Goal: Information Seeking & Learning: Learn about a topic

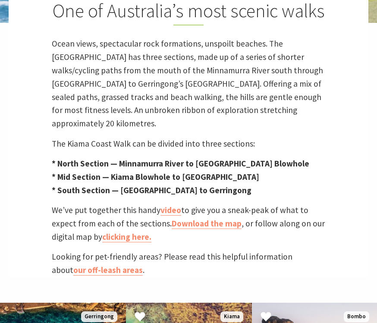
scroll to position [258, 0]
click at [194, 158] on strong "* North Section — Minnamurra River to [GEOGRAPHIC_DATA] Blowhole" at bounding box center [181, 163] width 258 height 10
click at [198, 172] on strong "* Mid Section — Kiama Blowhole to [GEOGRAPHIC_DATA]" at bounding box center [156, 177] width 208 height 10
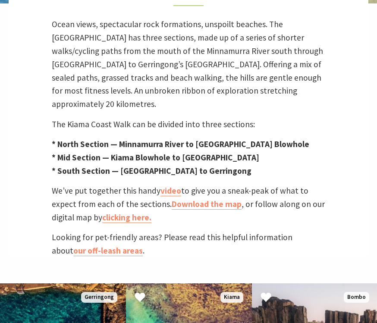
scroll to position [277, 0]
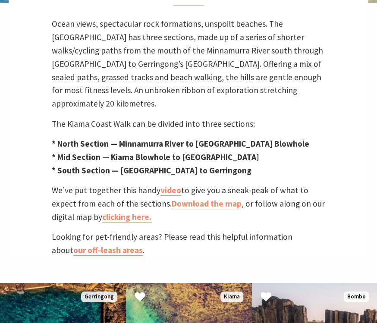
click at [170, 186] on link "video" at bounding box center [170, 191] width 21 height 11
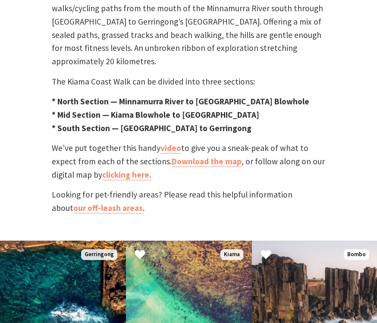
scroll to position [322, 0]
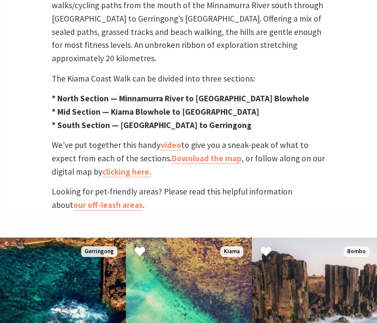
click at [104, 167] on link "clicking here." at bounding box center [126, 172] width 49 height 11
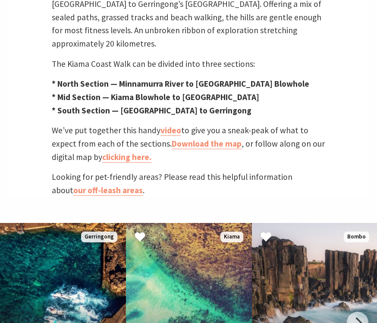
scroll to position [339, 0]
